Goal: Task Accomplishment & Management: Manage account settings

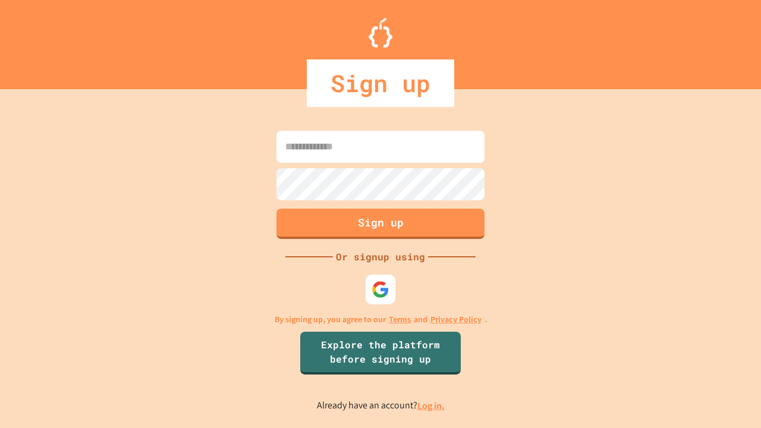
click at [432, 405] on link "Log in." at bounding box center [430, 406] width 27 height 12
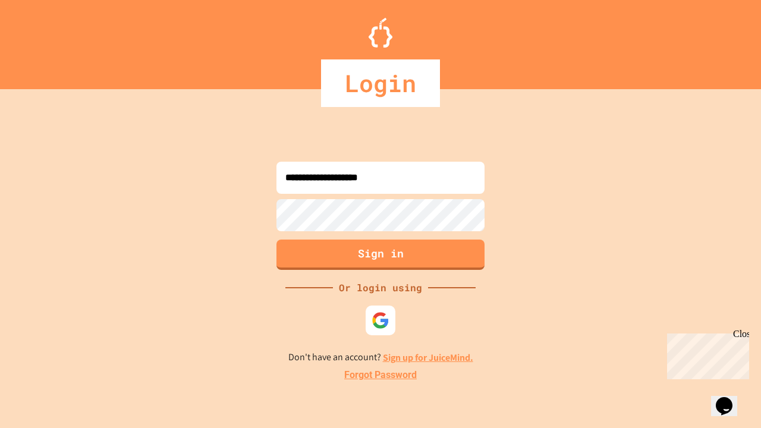
type input "**********"
